Goal: Book appointment/travel/reservation

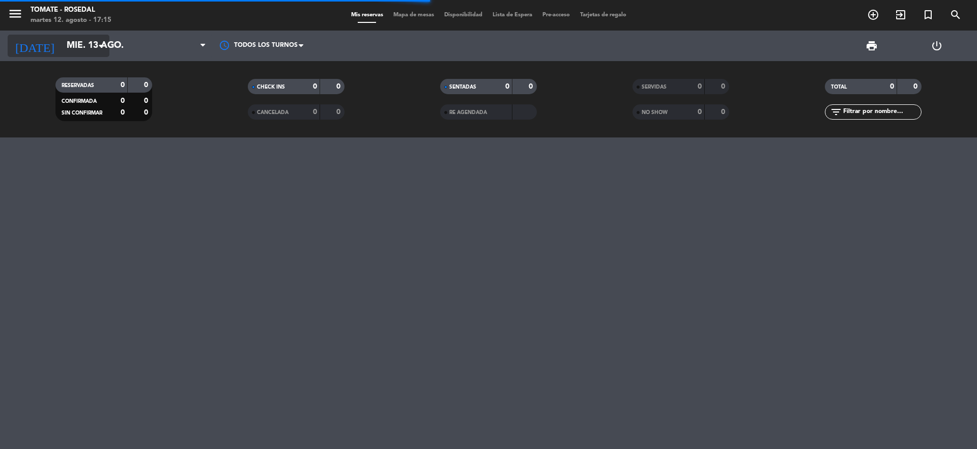
click at [93, 46] on input "mié. 13 ago." at bounding box center [121, 46] width 118 height 20
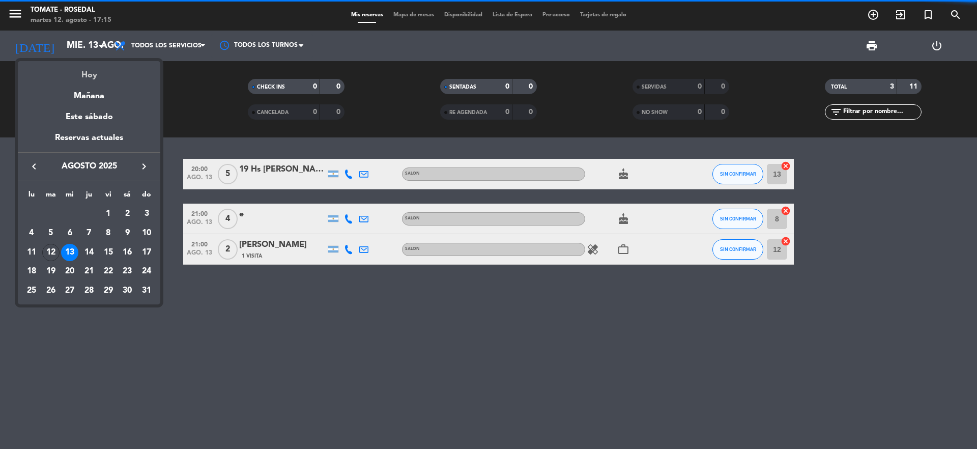
click at [92, 78] on div "Hoy" at bounding box center [89, 71] width 143 height 21
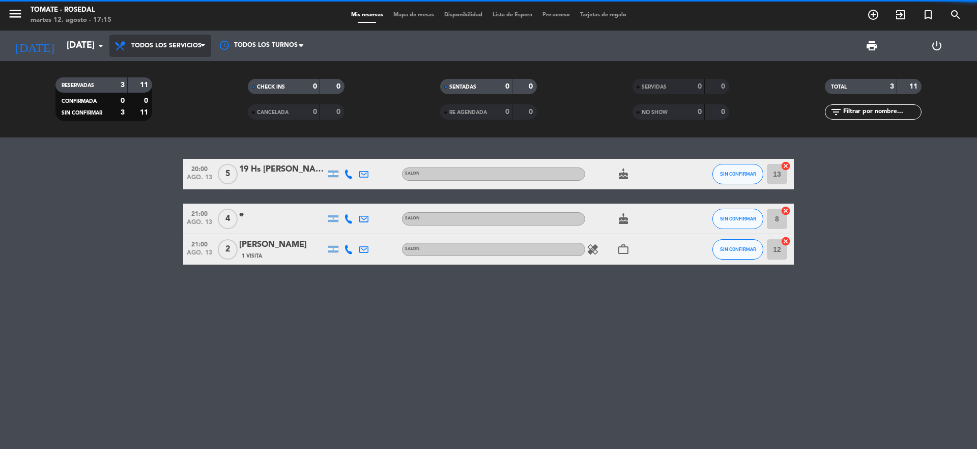
click at [138, 49] on span "Todos los servicios" at bounding box center [166, 45] width 70 height 7
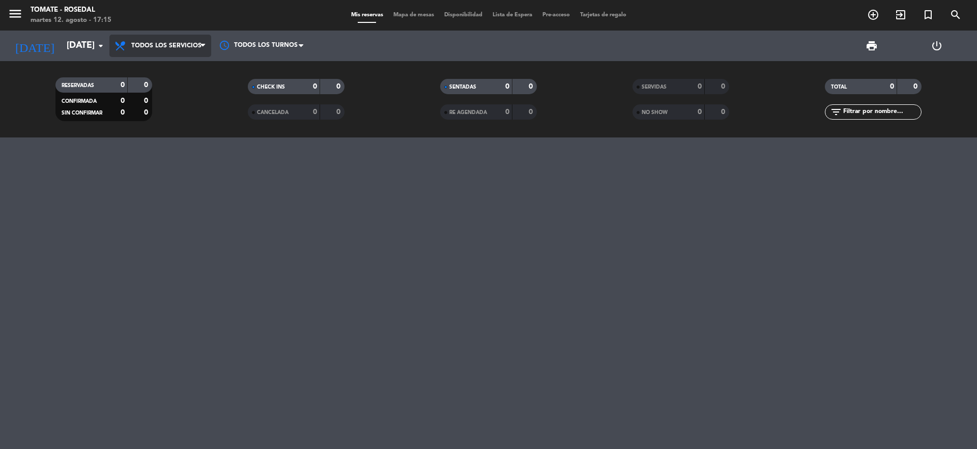
click at [154, 52] on span "Todos los servicios" at bounding box center [160, 46] width 102 height 22
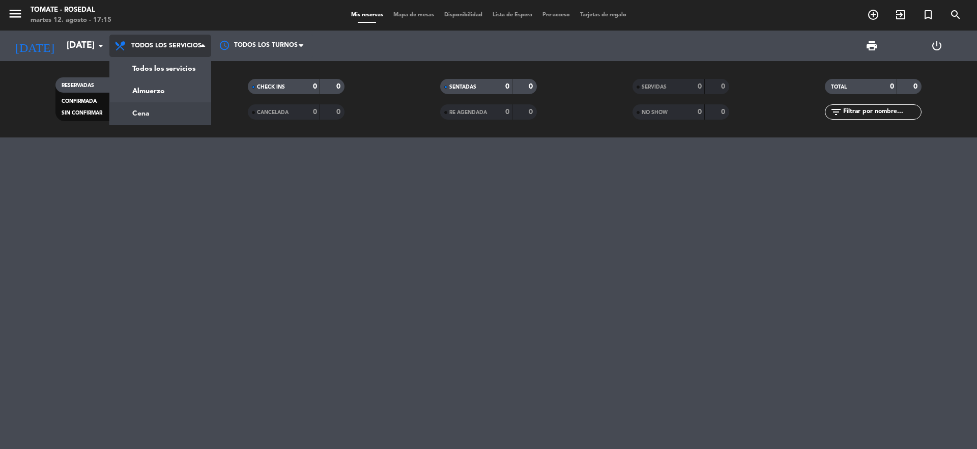
click at [150, 111] on div "menu Tomate - Rosedal [DATE] 12. agosto - 17:15 Mis reservas Mapa de mesas Disp…" at bounding box center [488, 68] width 977 height 137
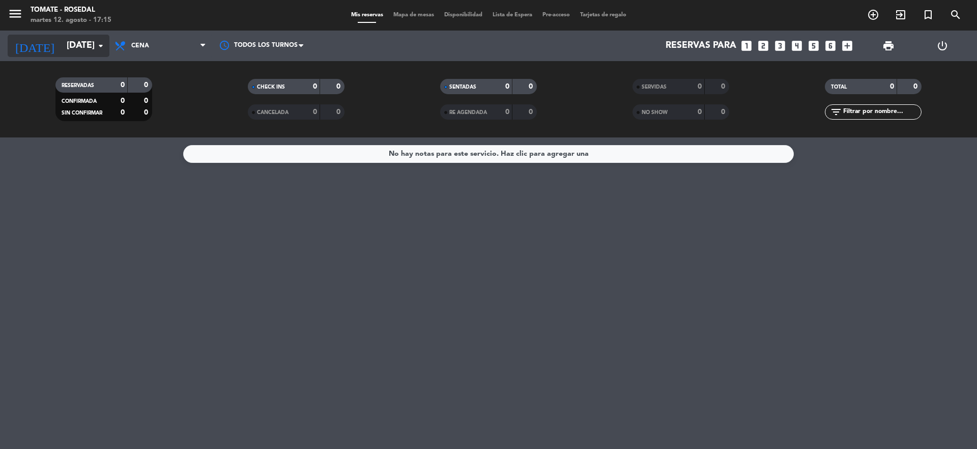
click at [76, 43] on input "[DATE]" at bounding box center [121, 46] width 118 height 20
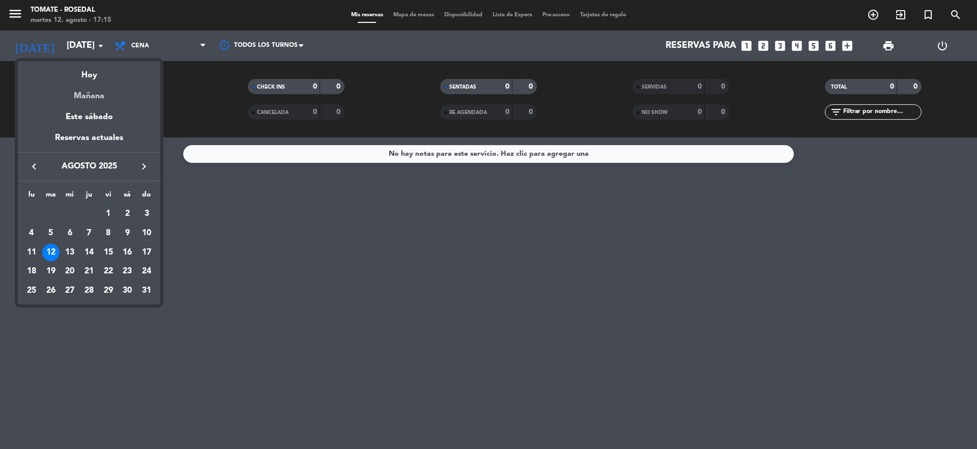
click at [87, 82] on div "Mañana" at bounding box center [89, 92] width 143 height 21
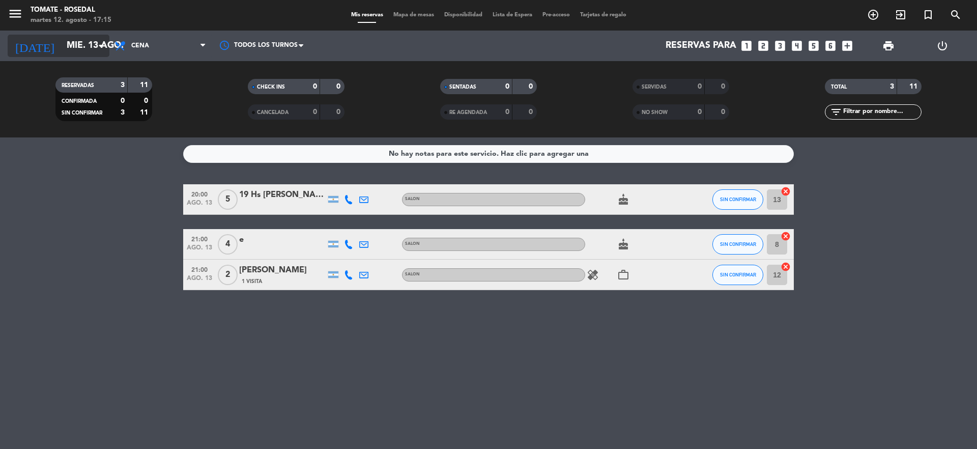
click at [79, 45] on input "mié. 13 ago." at bounding box center [121, 46] width 118 height 20
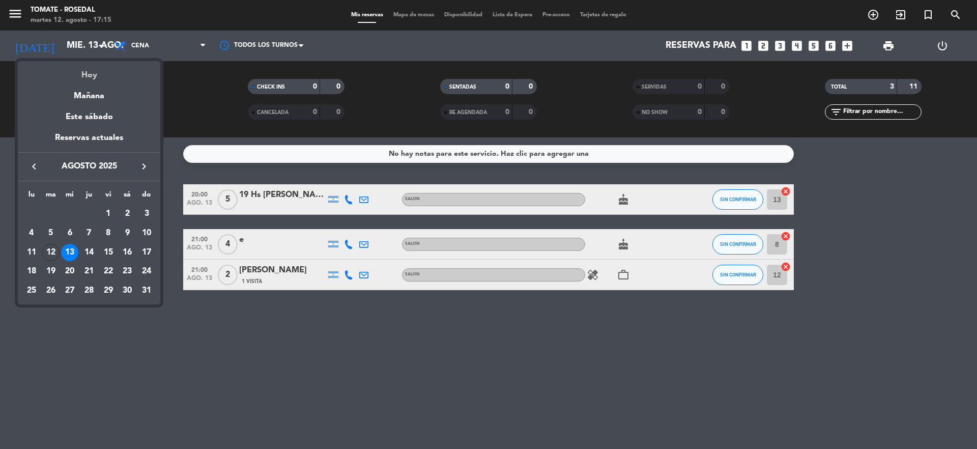
click at [77, 79] on div "Hoy" at bounding box center [89, 71] width 143 height 21
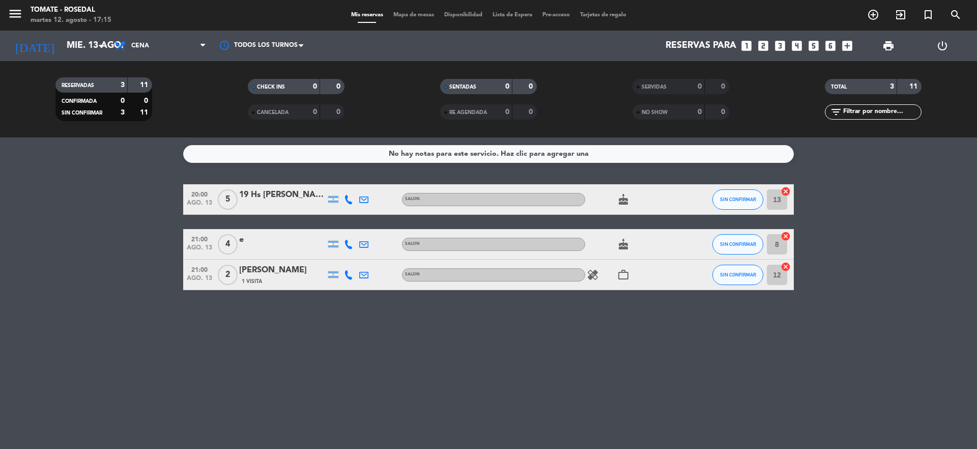
type input "[DATE]"
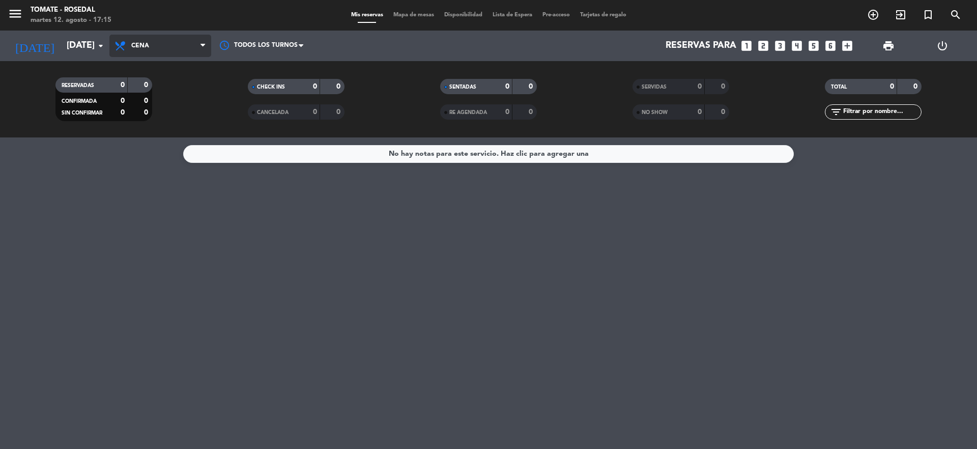
click at [159, 48] on span "Cena" at bounding box center [160, 46] width 102 height 22
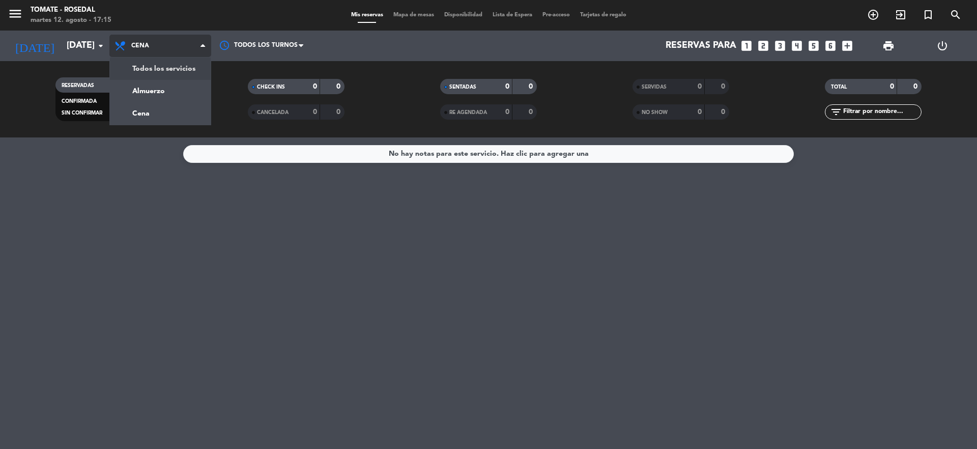
click at [155, 65] on div "menu Tomate - Rosedal [DATE] 12. agosto - 17:15 Mis reservas Mapa de mesas Disp…" at bounding box center [488, 68] width 977 height 137
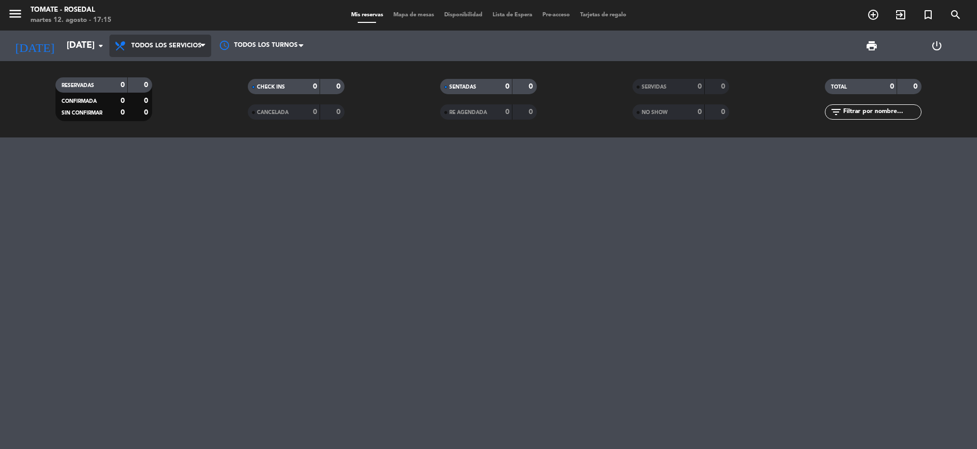
click at [194, 55] on span "Todos los servicios" at bounding box center [160, 46] width 102 height 22
click at [193, 263] on div at bounding box center [488, 293] width 977 height 312
